Goal: Register for event/course

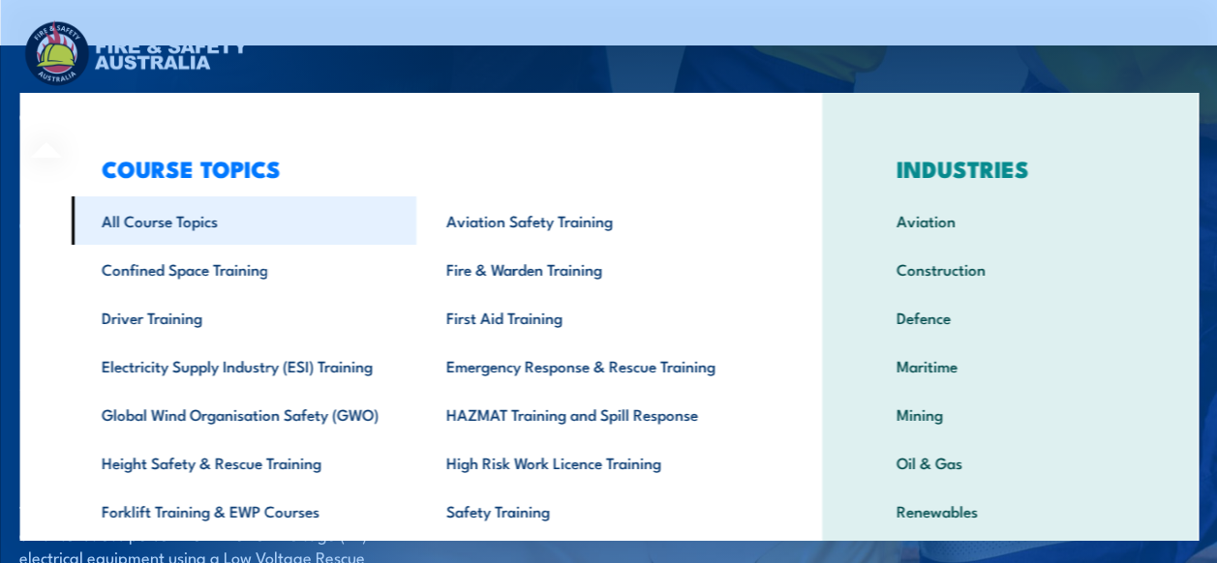
click at [135, 221] on link "All Course Topics" at bounding box center [243, 220] width 345 height 48
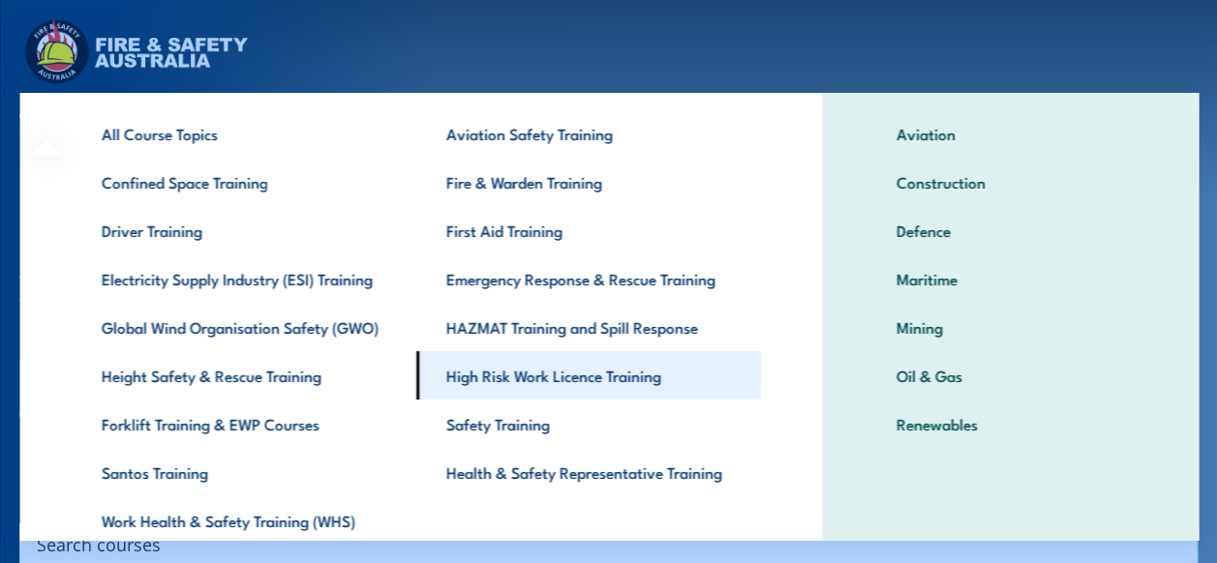
scroll to position [97, 0]
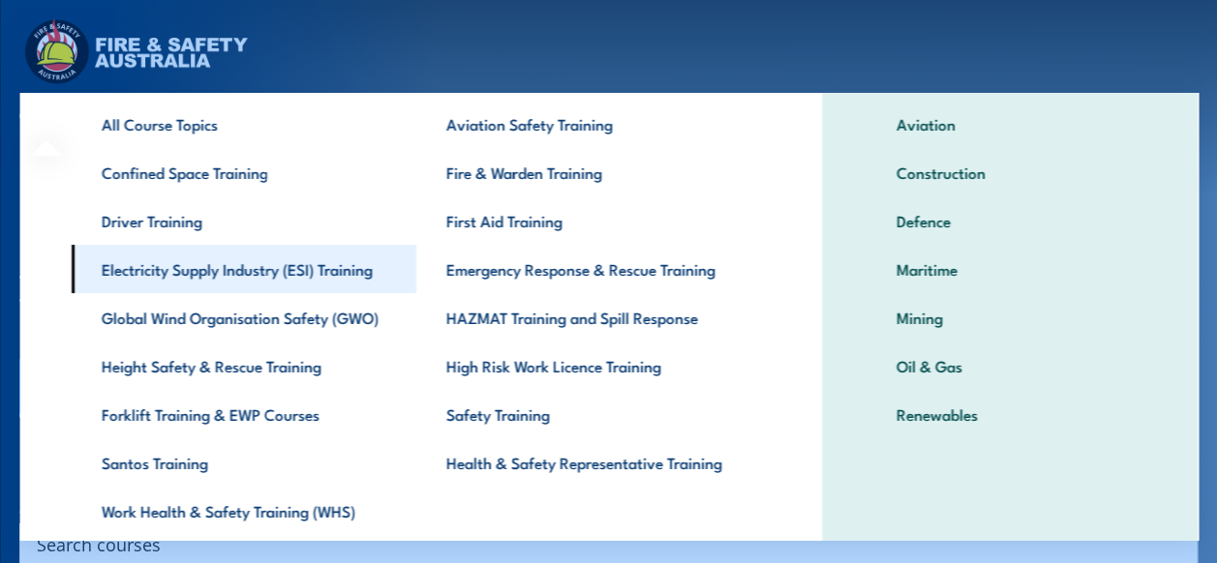
click at [209, 267] on link "Electricity Supply Industry (ESI) Training" at bounding box center [243, 269] width 345 height 48
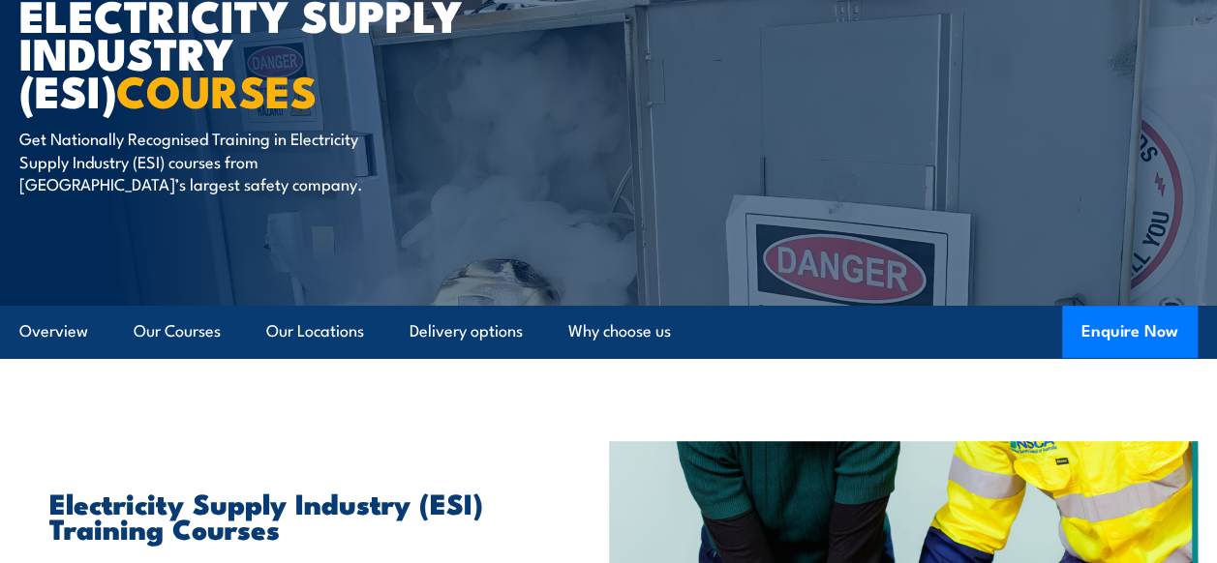
scroll to position [194, 0]
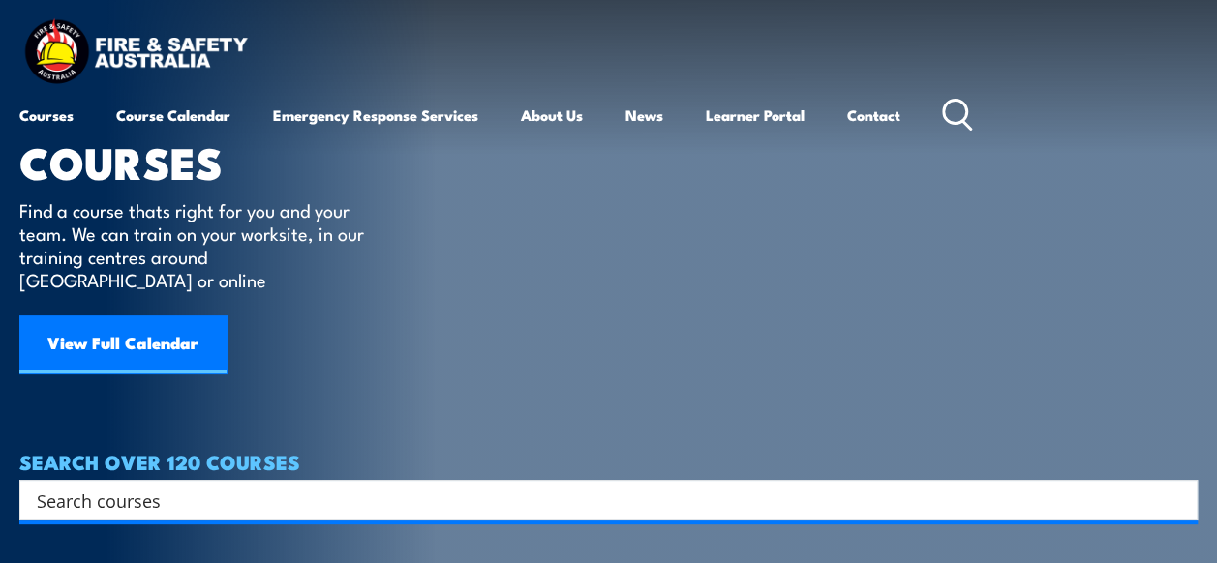
scroll to position [97, 0]
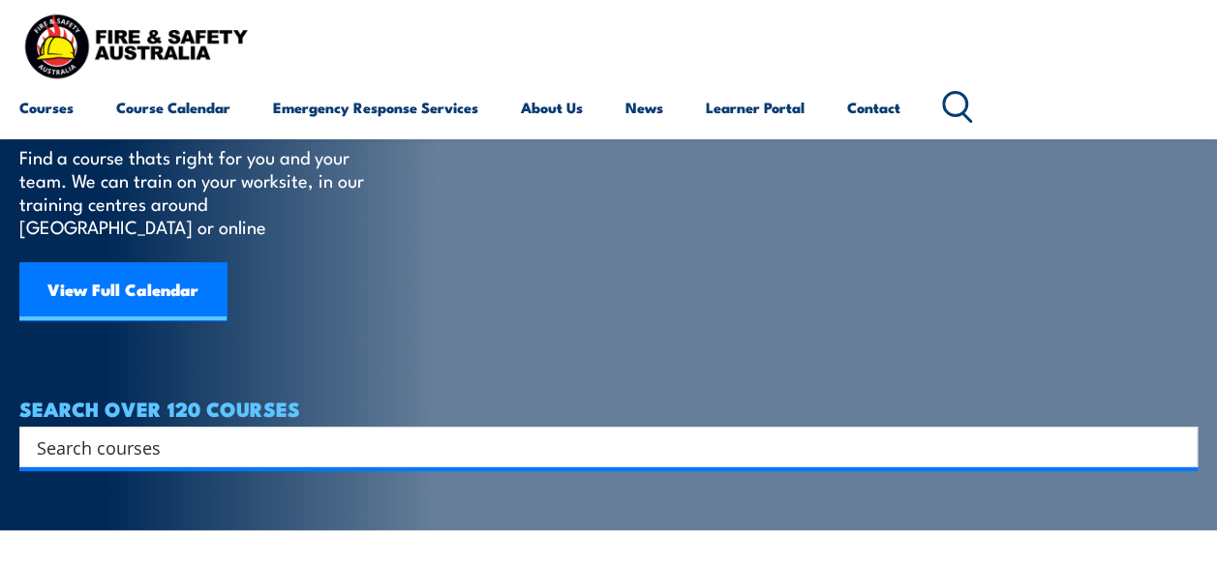
click at [175, 433] on input "Search input" at bounding box center [596, 447] width 1118 height 29
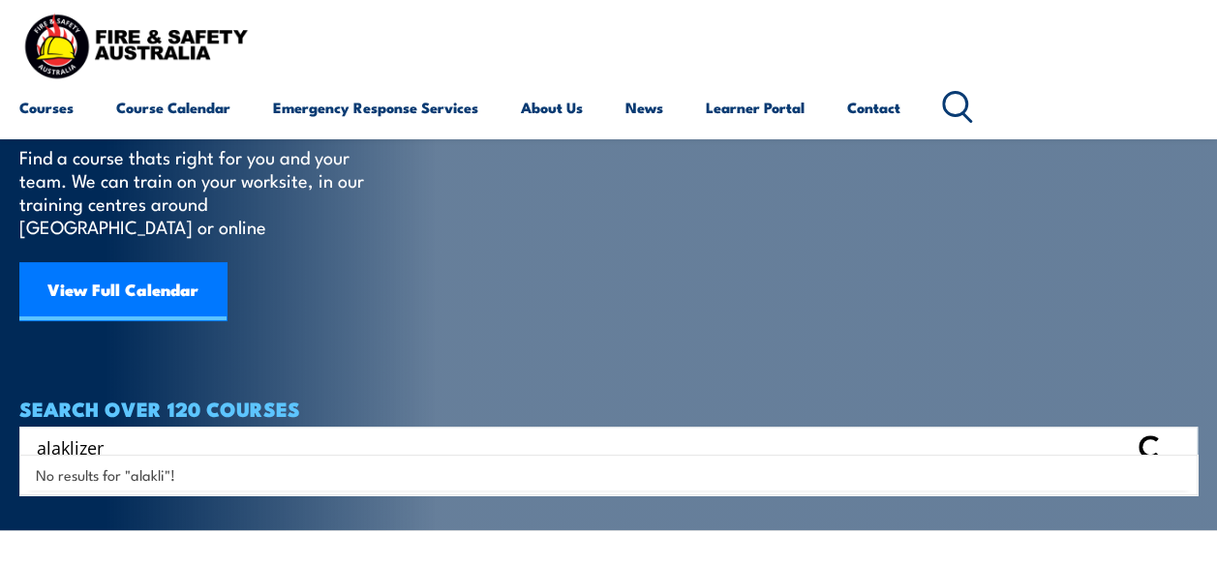
type input "alaklizer"
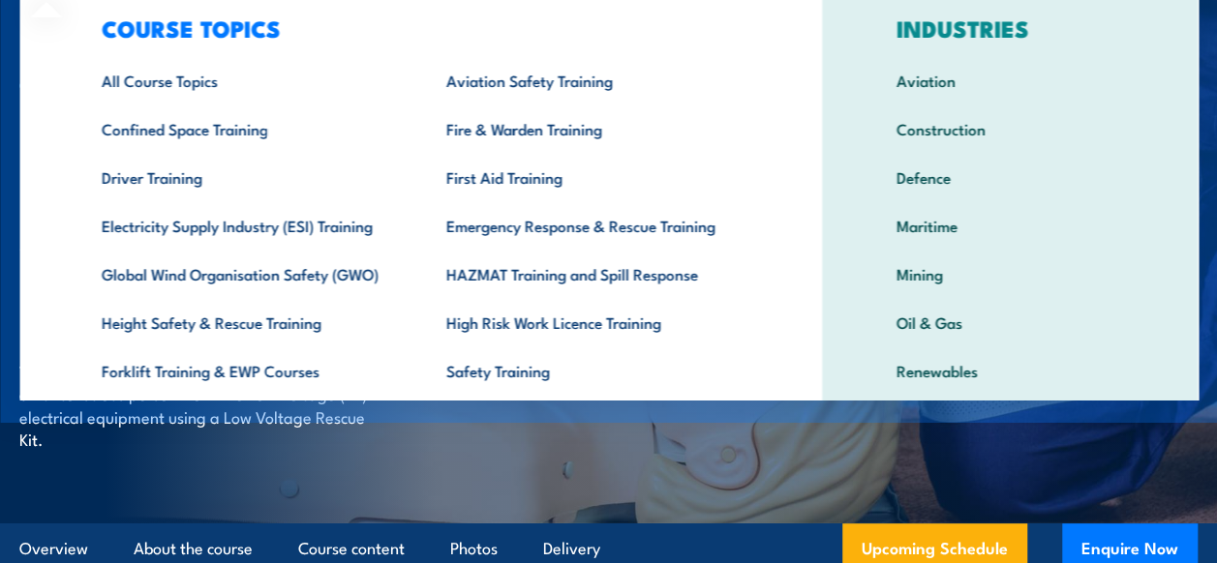
scroll to position [97, 0]
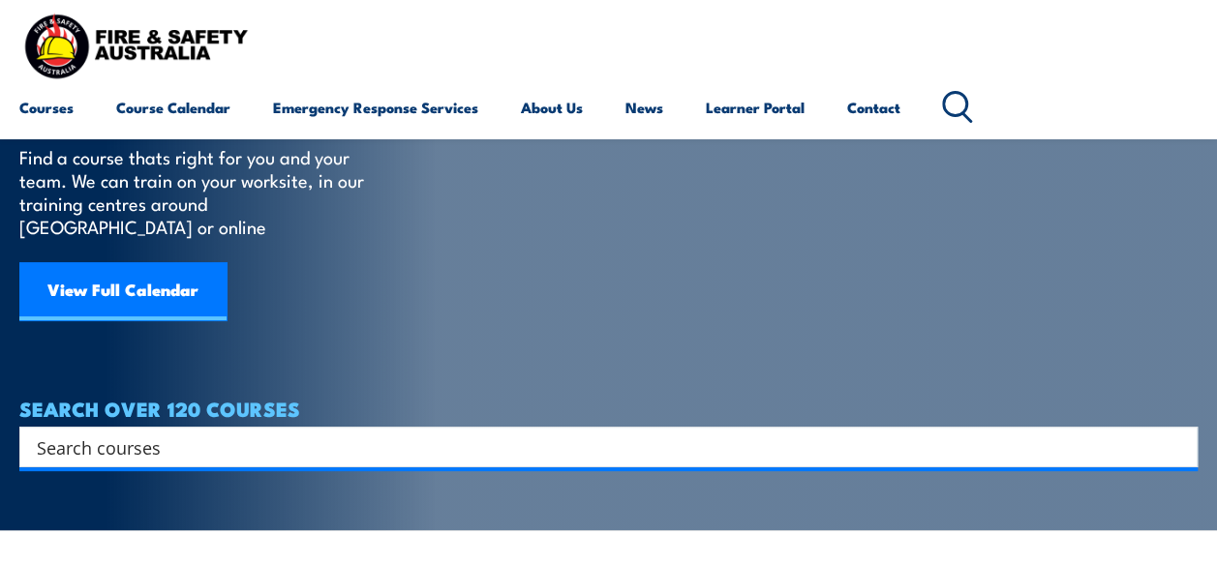
scroll to position [97, 0]
paste input "Alcolizer LE5 Operator"
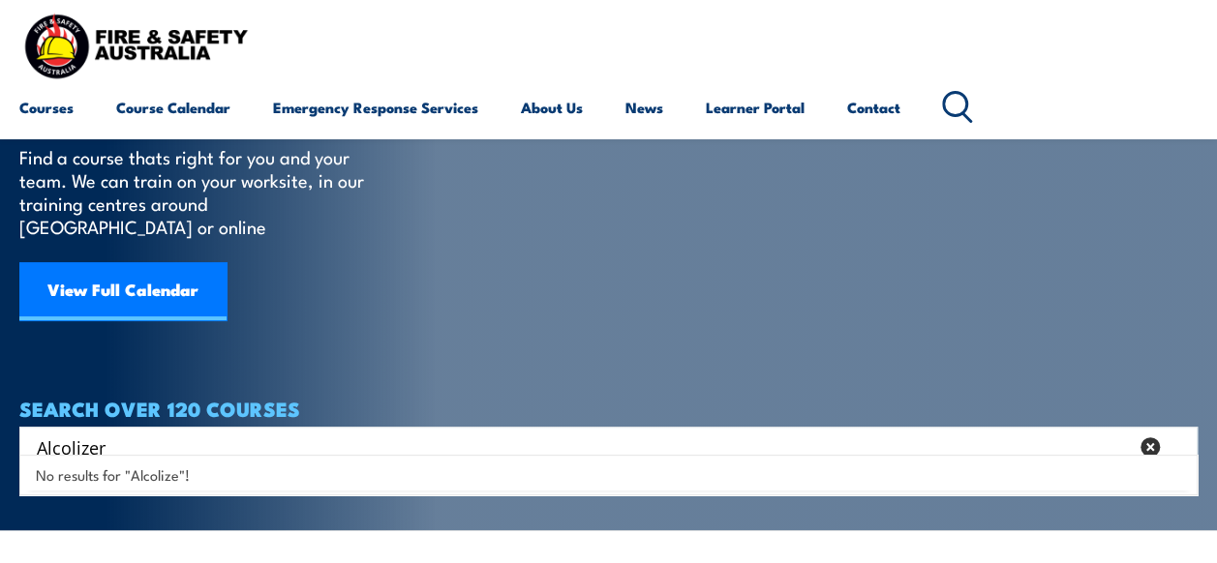
type input "Alcolizer"
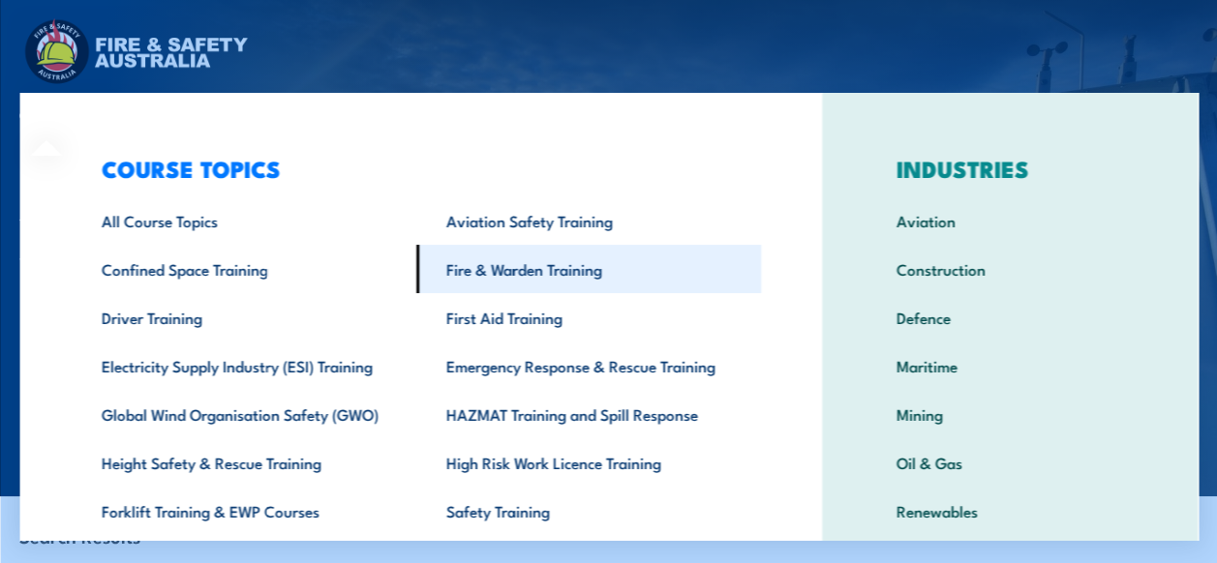
click at [527, 263] on link "Fire & Warden Training" at bounding box center [587, 269] width 345 height 48
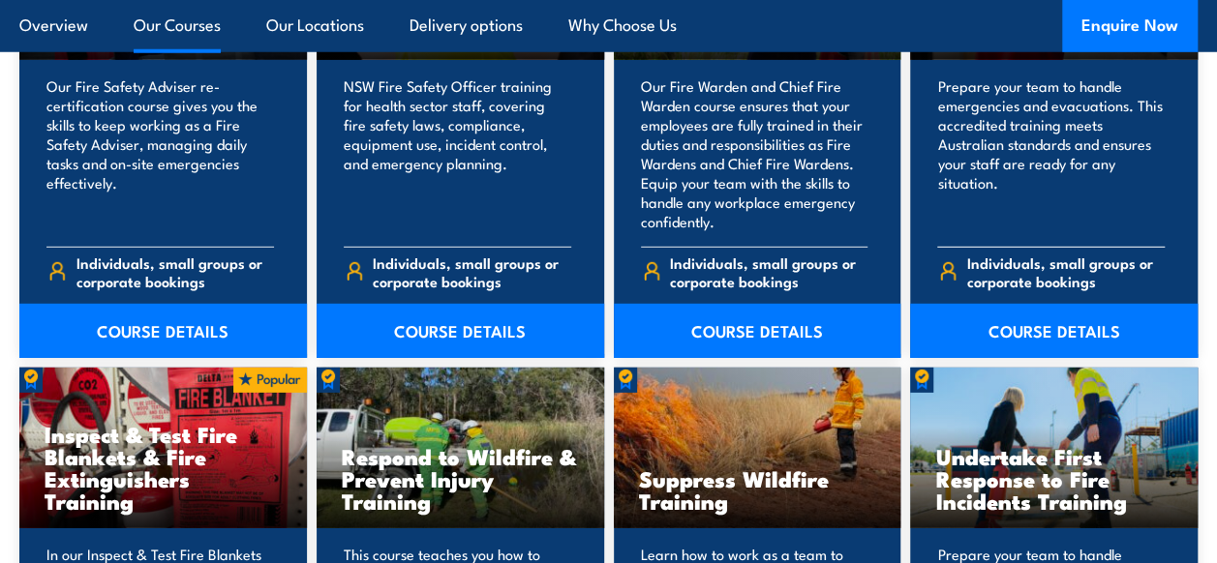
scroll to position [2664, 0]
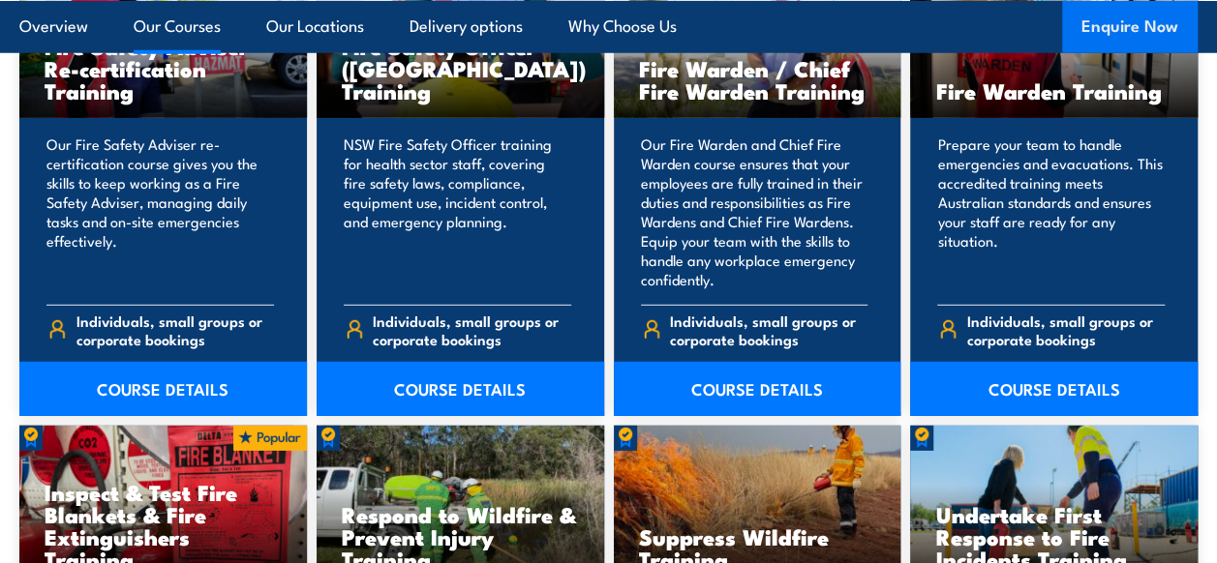
click at [1096, 28] on button "Enquire Now" at bounding box center [1129, 26] width 135 height 52
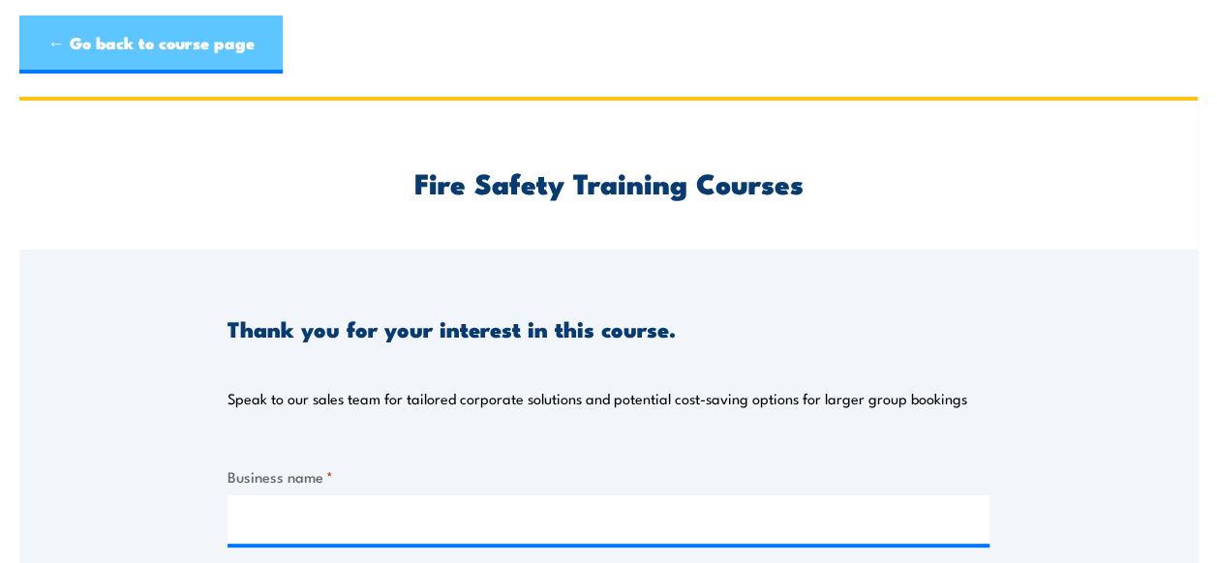
click at [75, 44] on link "← Go back to course page" at bounding box center [150, 44] width 263 height 58
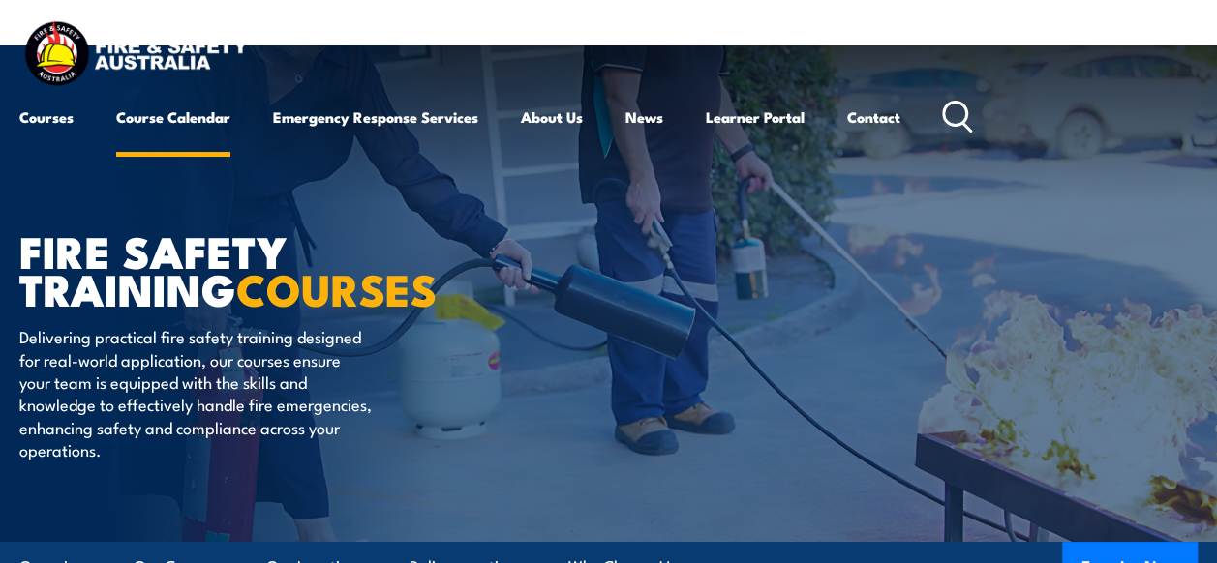
click at [159, 118] on link "Course Calendar" at bounding box center [173, 117] width 114 height 46
click at [208, 112] on link "Course Calendar" at bounding box center [173, 117] width 114 height 46
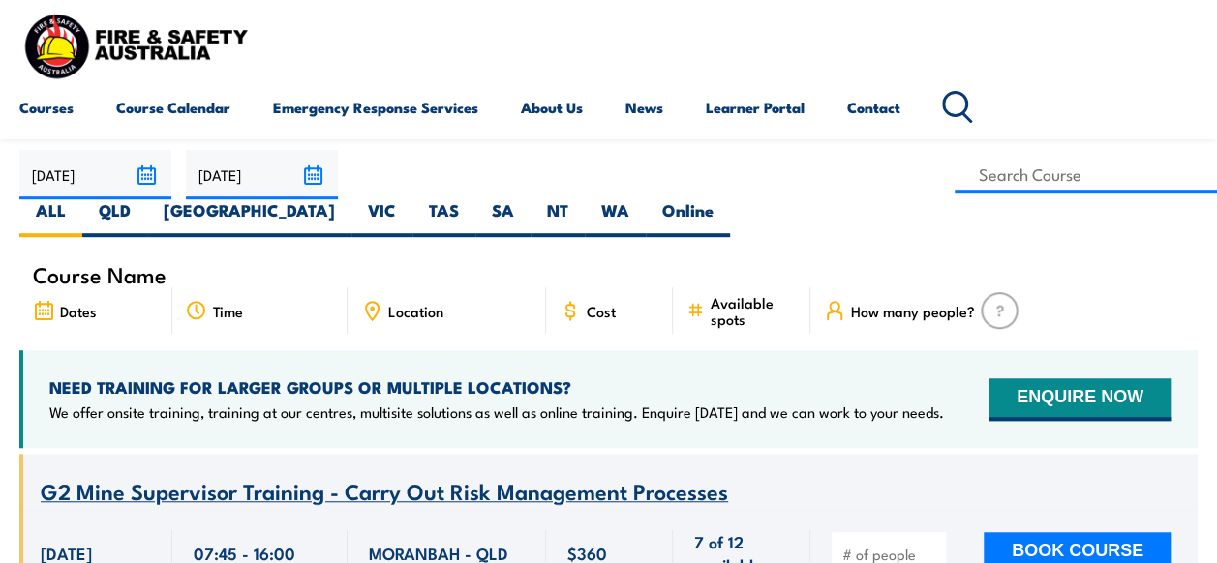
scroll to position [290, 0]
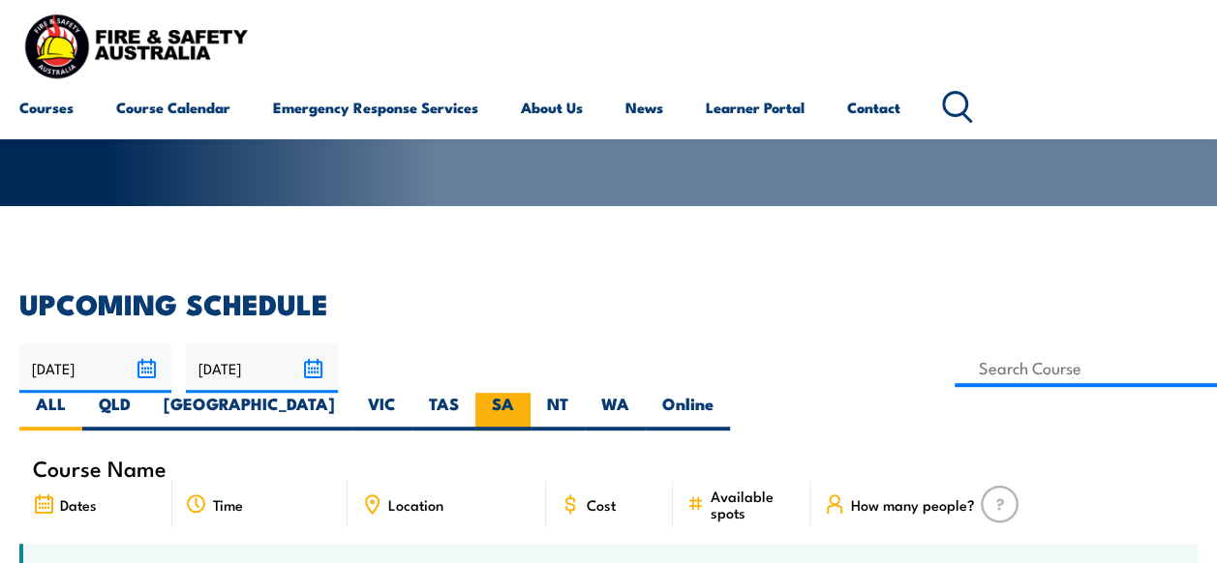
click at [530, 393] on label "SA" at bounding box center [502, 412] width 55 height 38
click at [527, 393] on input "SA" at bounding box center [520, 399] width 13 height 13
radio input "true"
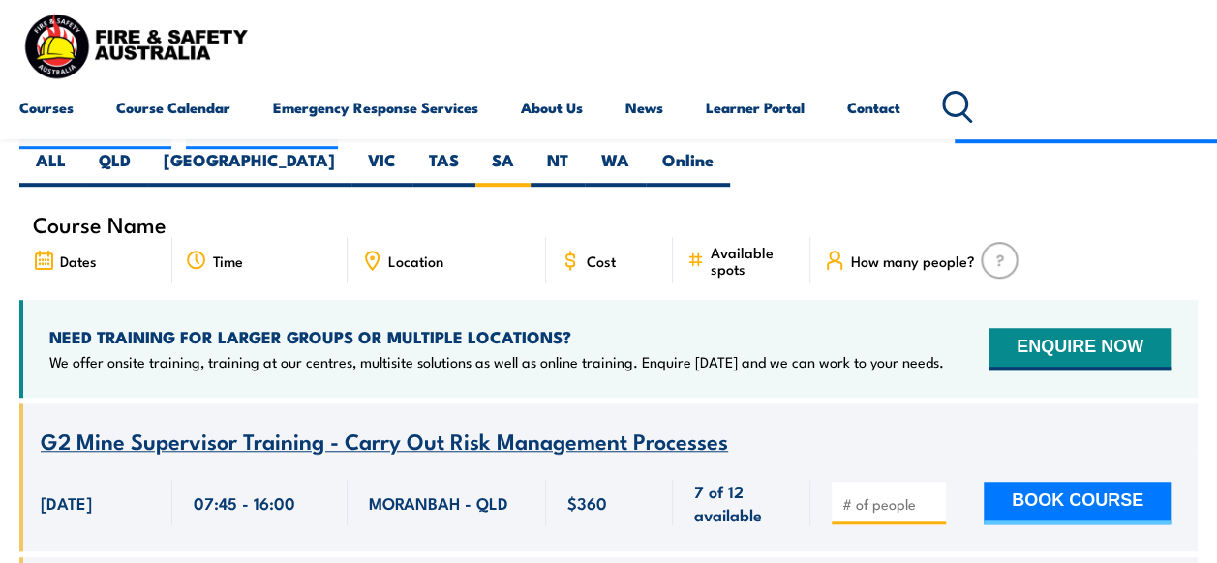
scroll to position [581, 0]
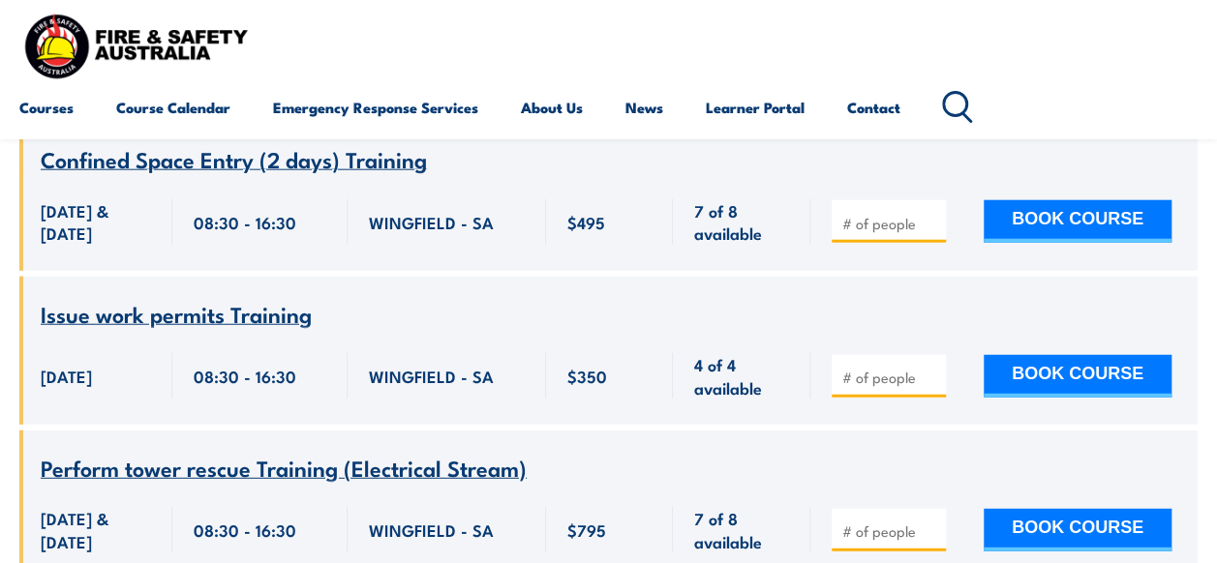
scroll to position [9582, 0]
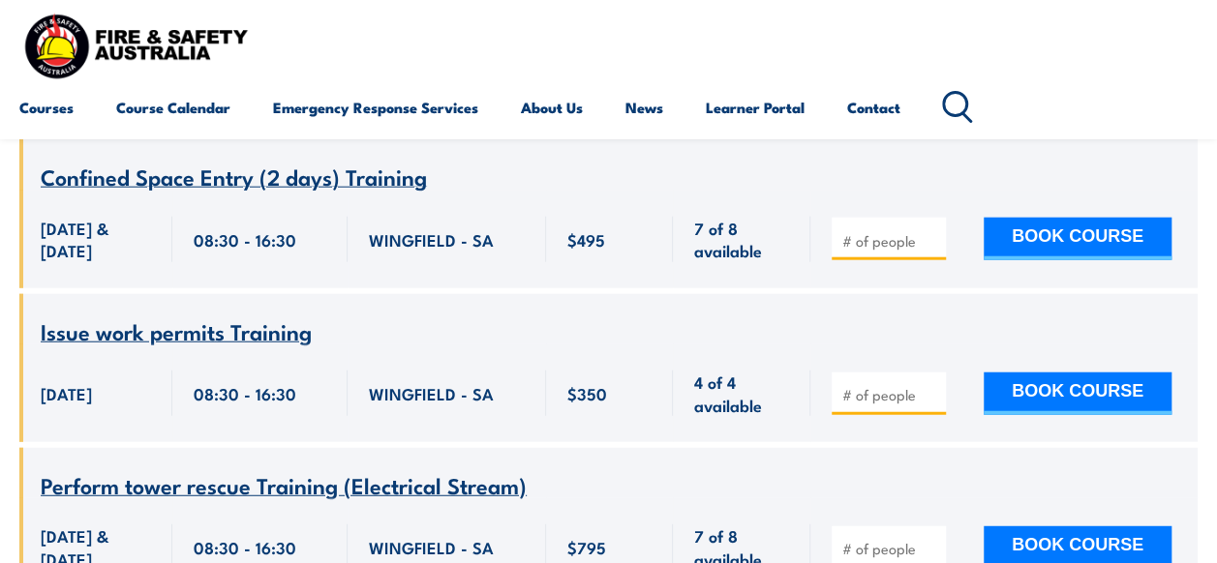
click at [301, 193] on span "Confined Space Entry (2 days) Training" at bounding box center [234, 176] width 386 height 33
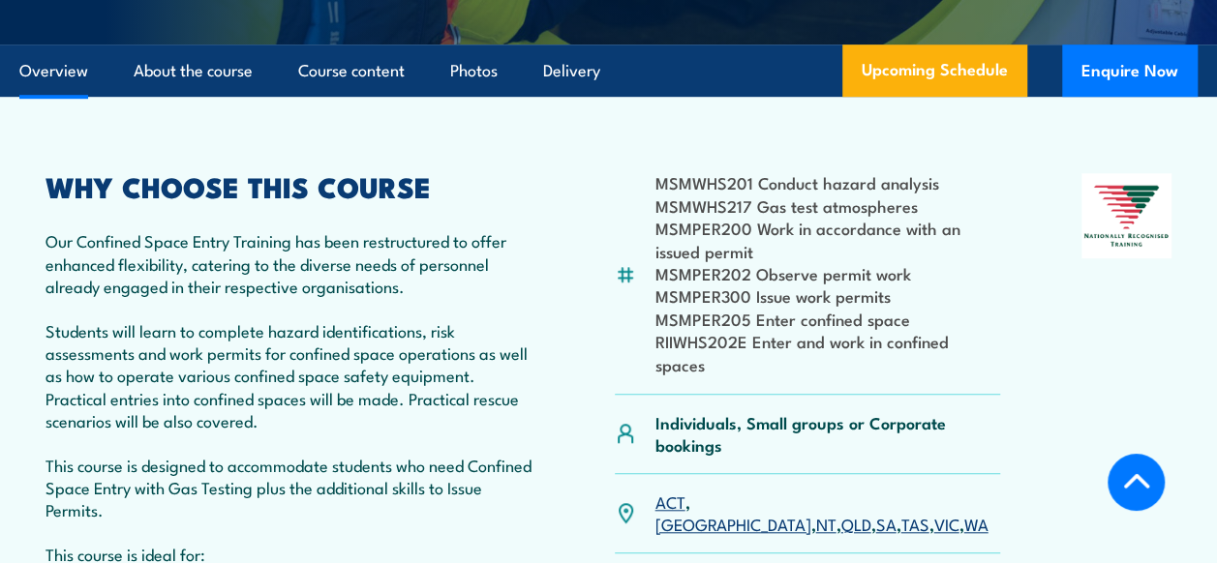
scroll to position [677, 0]
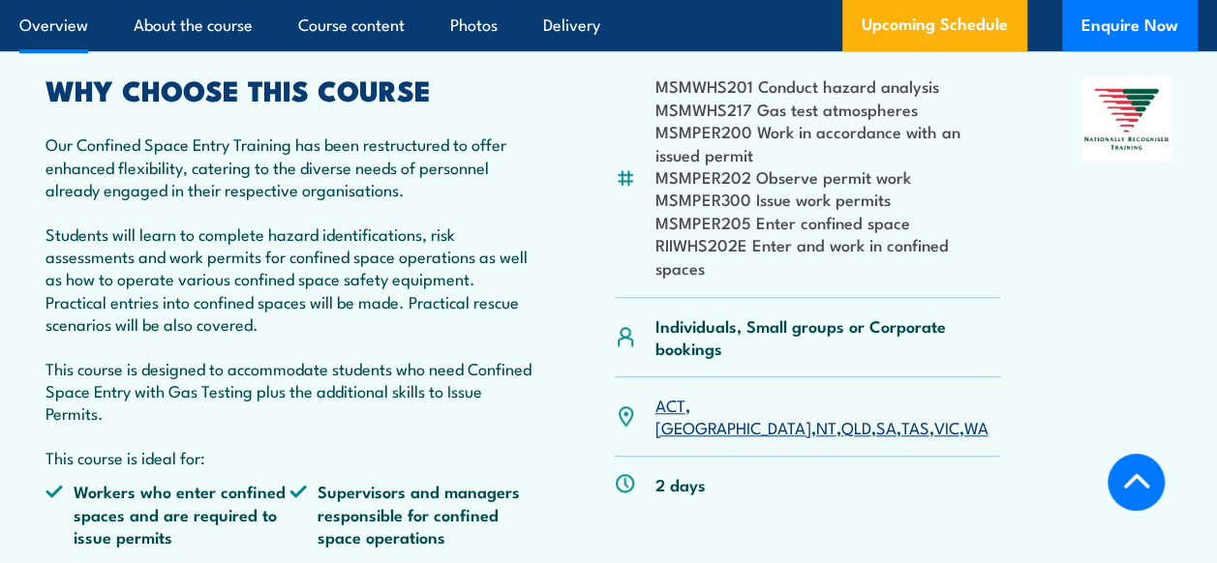
click at [695, 269] on li "RIIWHS202E Enter and work in confined spaces" at bounding box center [826, 255] width 345 height 45
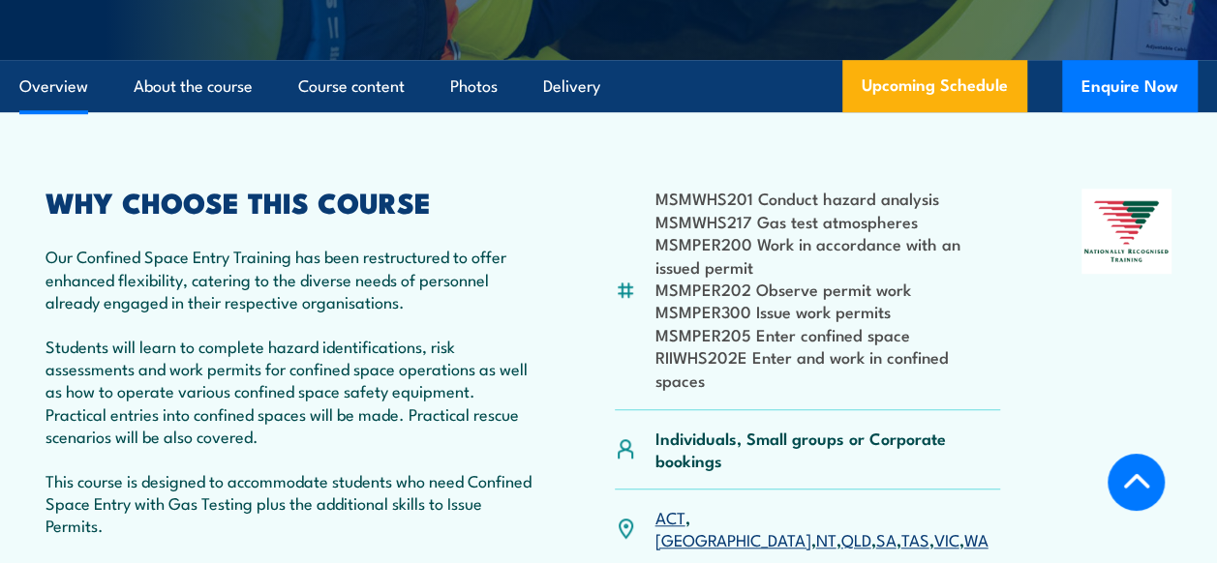
scroll to position [581, 0]
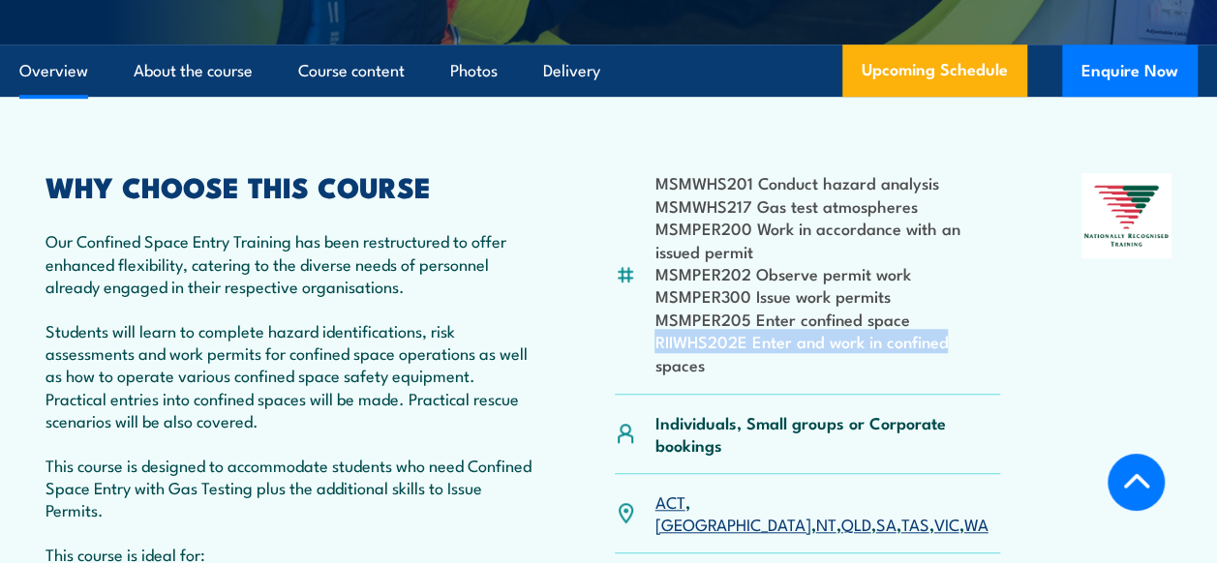
drag, startPoint x: 956, startPoint y: 364, endPoint x: 635, endPoint y: 365, distance: 321.3
click at [635, 365] on div "MSMWHS201 Conduct hazard analysis MSMWHS217 Gas test atmospheres MSMPER200 Work…" at bounding box center [807, 284] width 384 height 222
drag, startPoint x: 635, startPoint y: 365, endPoint x: 755, endPoint y: 360, distance: 120.1
copy li "RIIWHS202E Enter and work in confined"
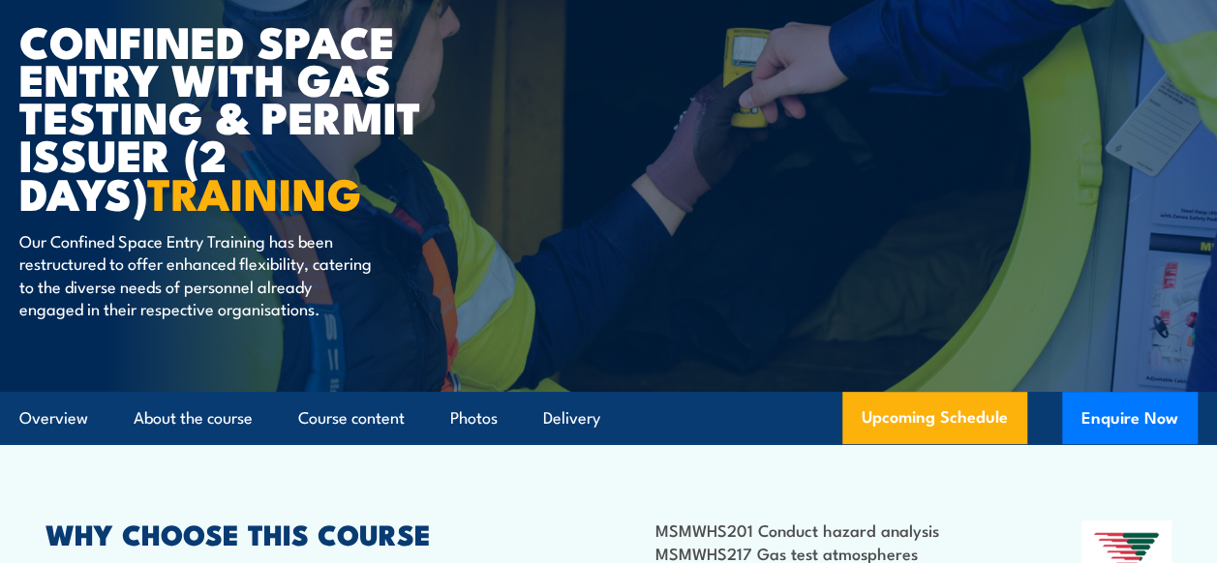
scroll to position [97, 0]
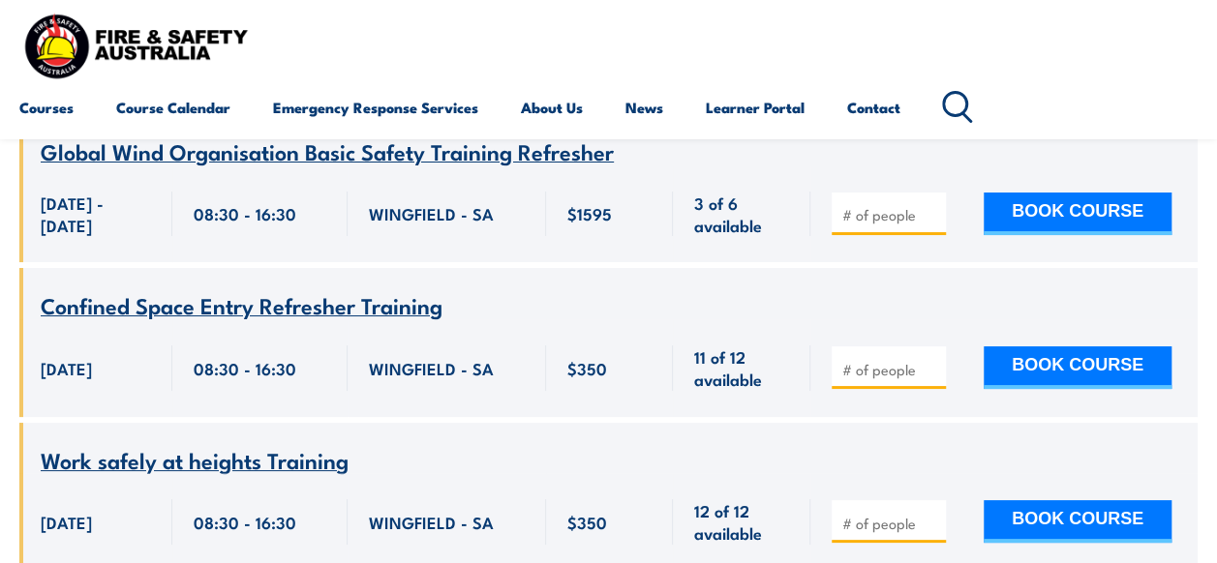
scroll to position [10937, 0]
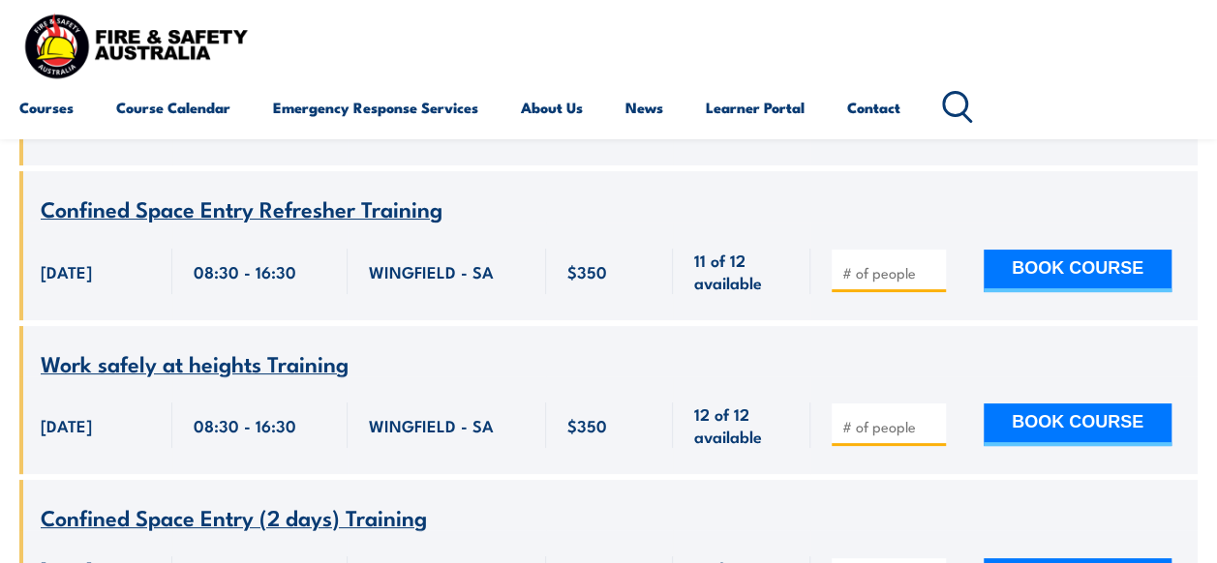
click at [273, 225] on span "Confined Space Entry Refresher Training" at bounding box center [242, 208] width 402 height 33
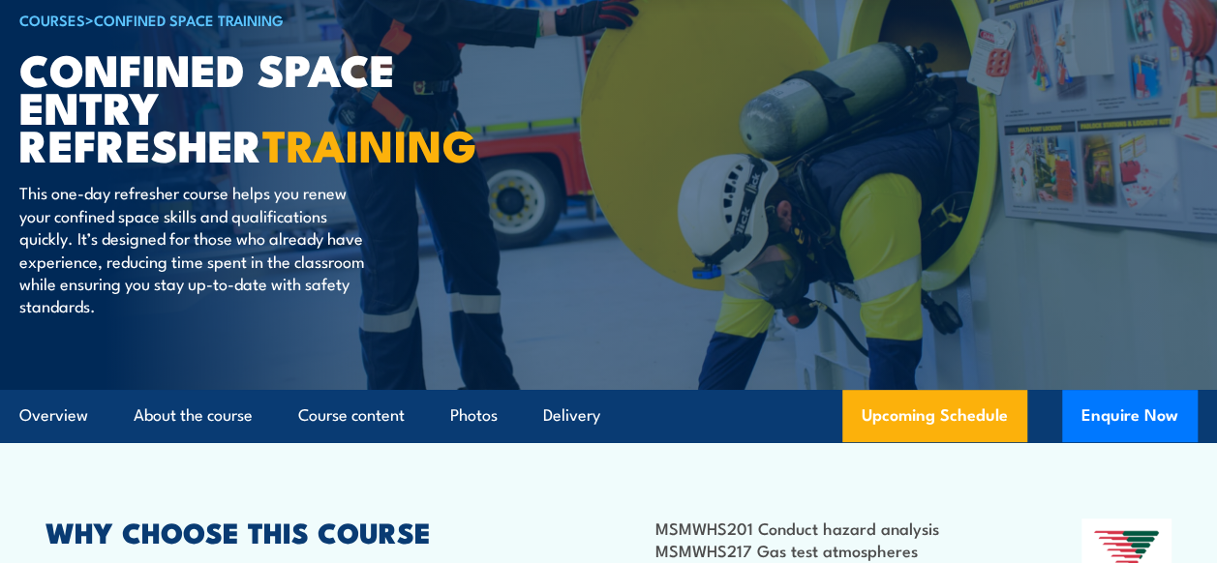
scroll to position [97, 0]
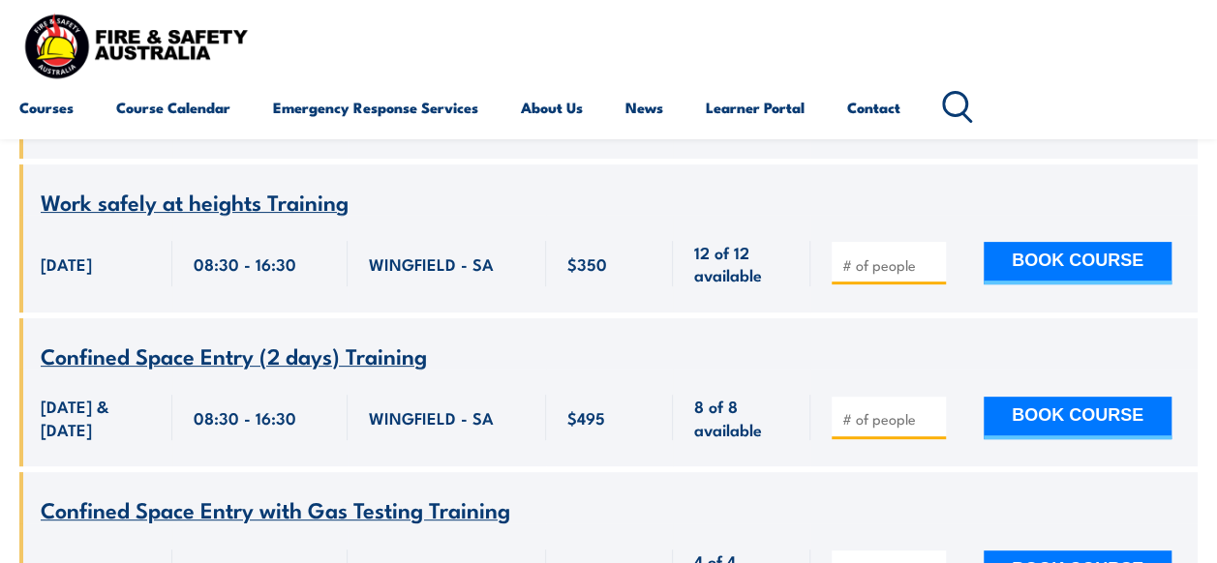
scroll to position [11324, 0]
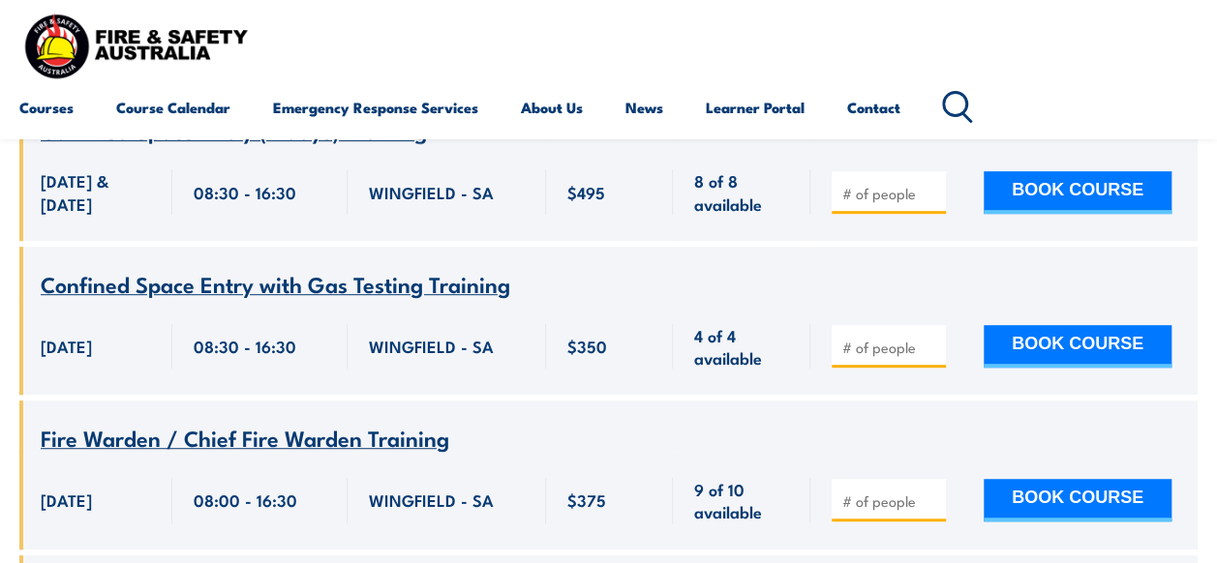
click at [221, 300] on span "Confined Space Entry with Gas Testing Training" at bounding box center [275, 283] width 469 height 33
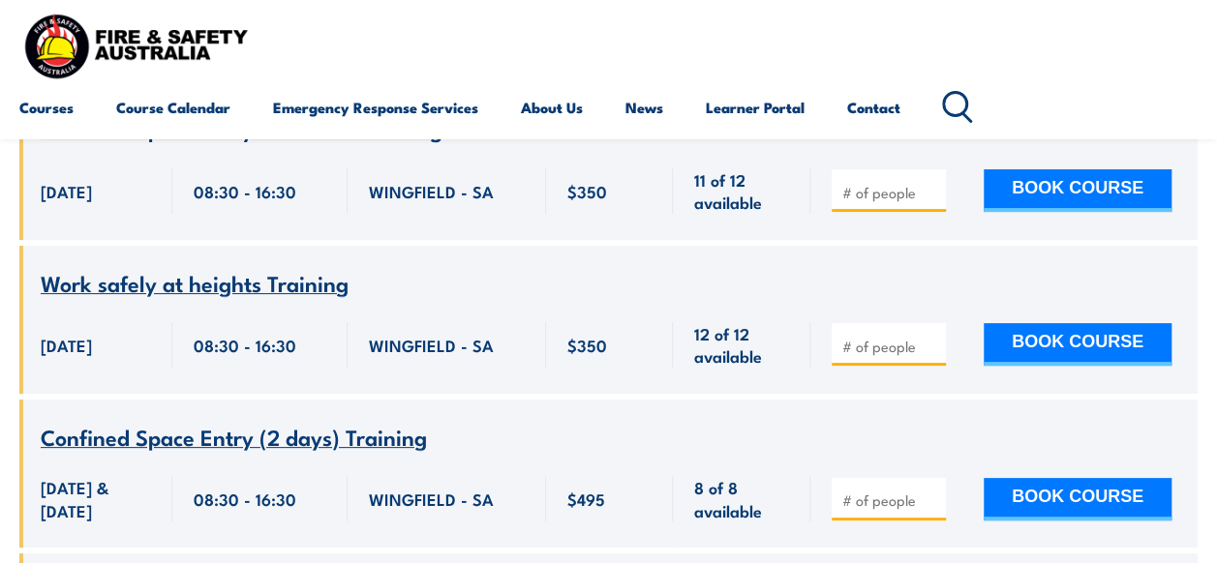
scroll to position [11033, 0]
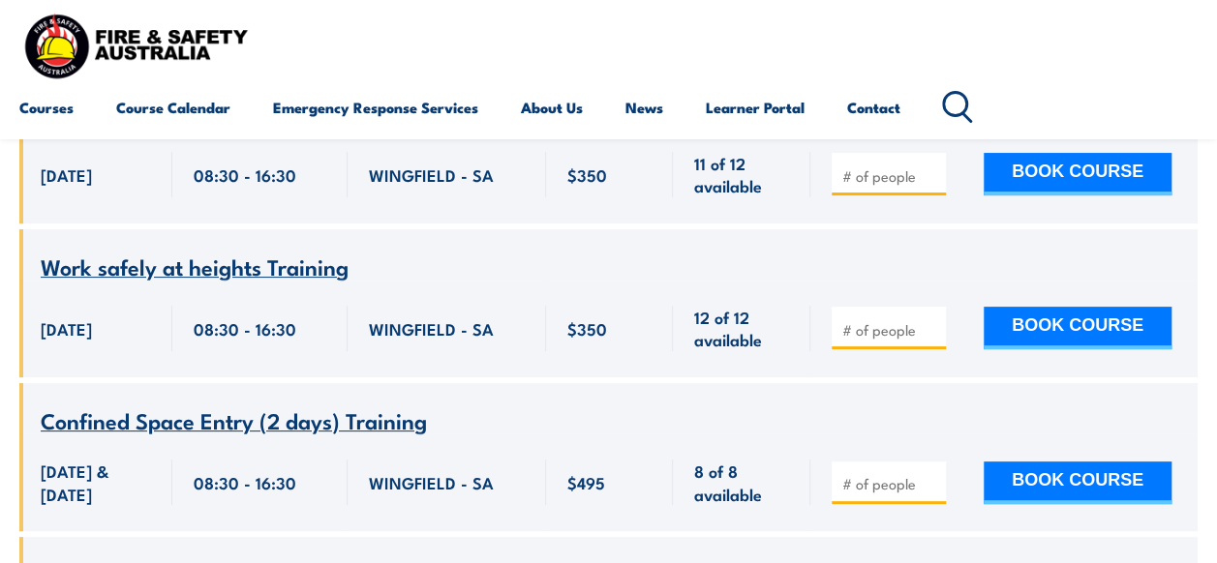
click at [225, 283] on span "Work safely at heights Training" at bounding box center [195, 266] width 308 height 33
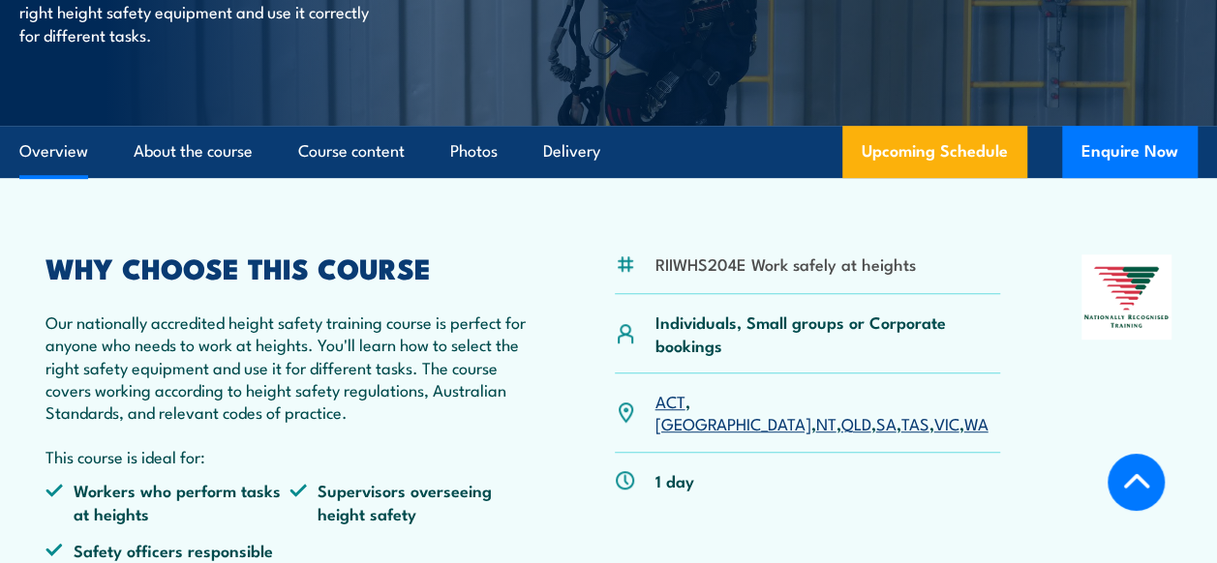
scroll to position [387, 0]
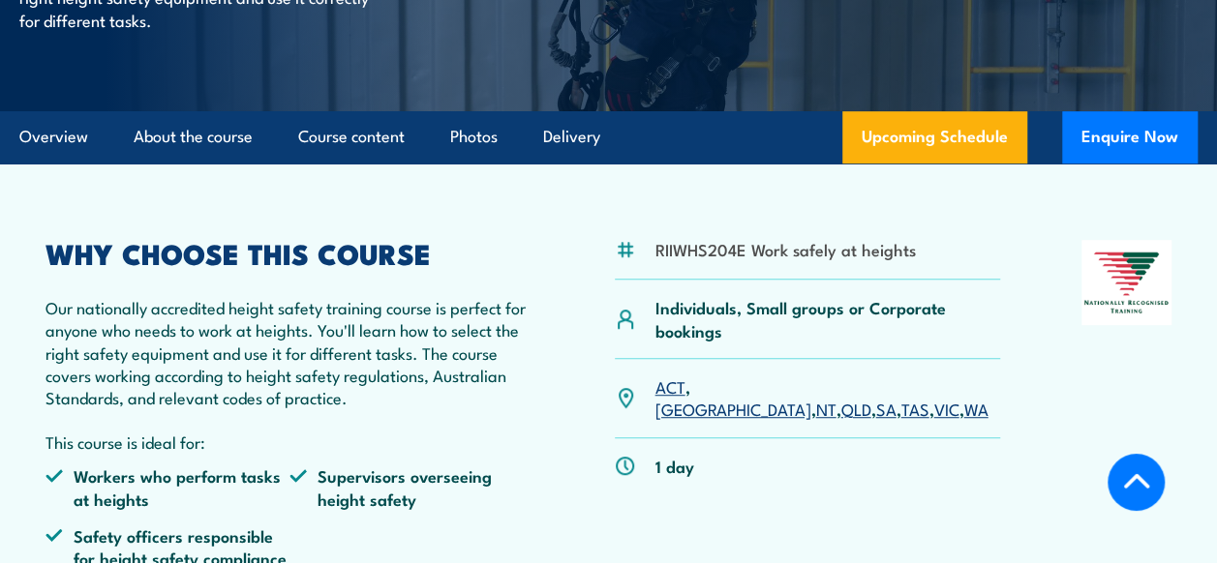
scroll to position [290, 0]
